Goal: Information Seeking & Learning: Learn about a topic

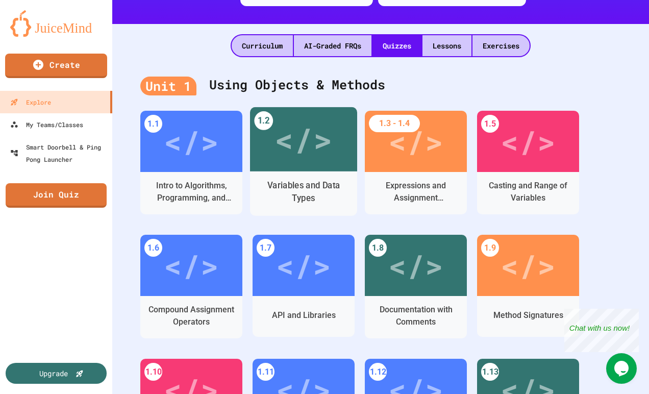
scroll to position [243, 0]
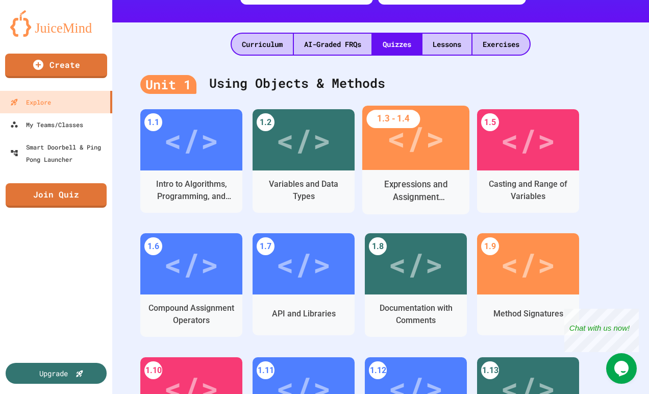
click at [392, 146] on div "</>" at bounding box center [416, 138] width 58 height 48
